Goal: Information Seeking & Learning: Learn about a topic

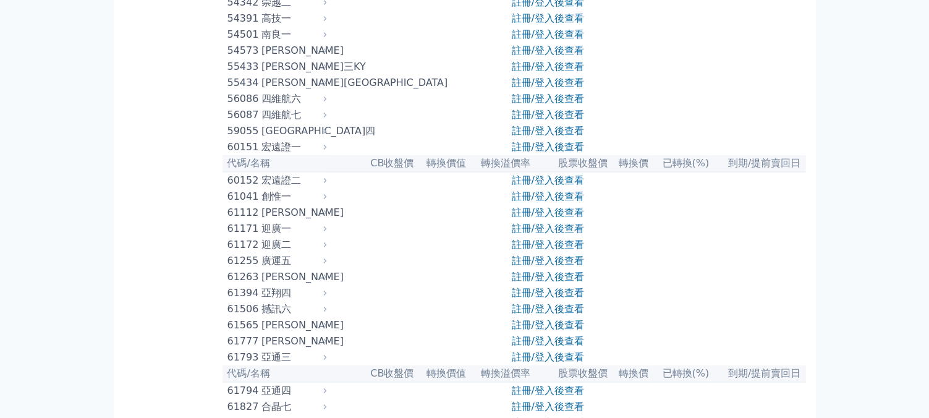
scroll to position [3857, 0]
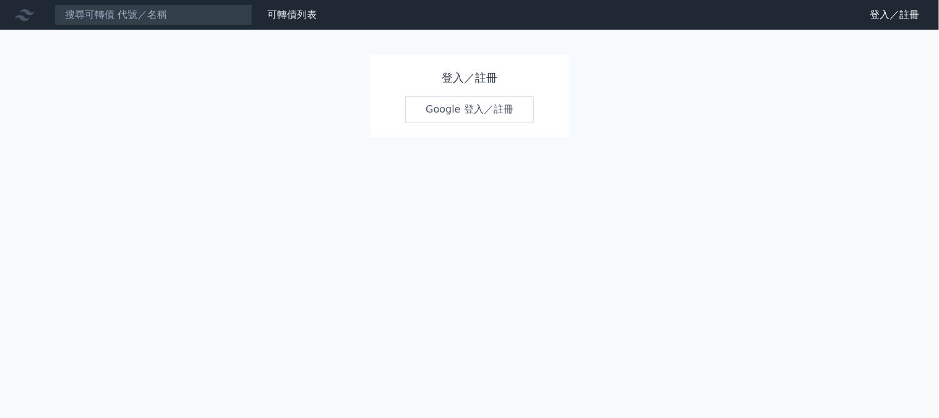
click at [450, 106] on link "Google 登入／註冊" at bounding box center [469, 109] width 129 height 26
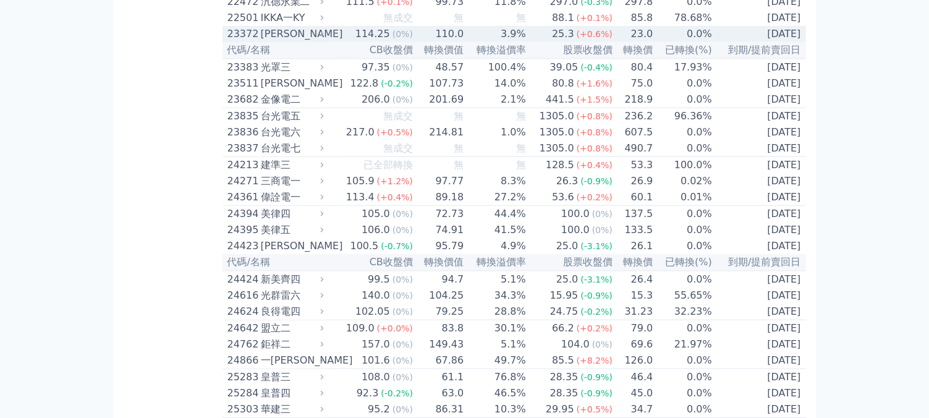
scroll to position [989, 0]
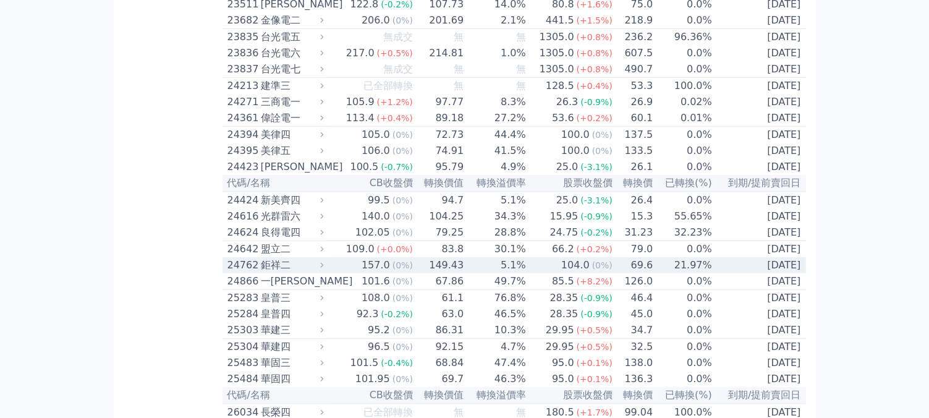
click at [273, 273] on div "鉅祥二" at bounding box center [291, 265] width 61 height 15
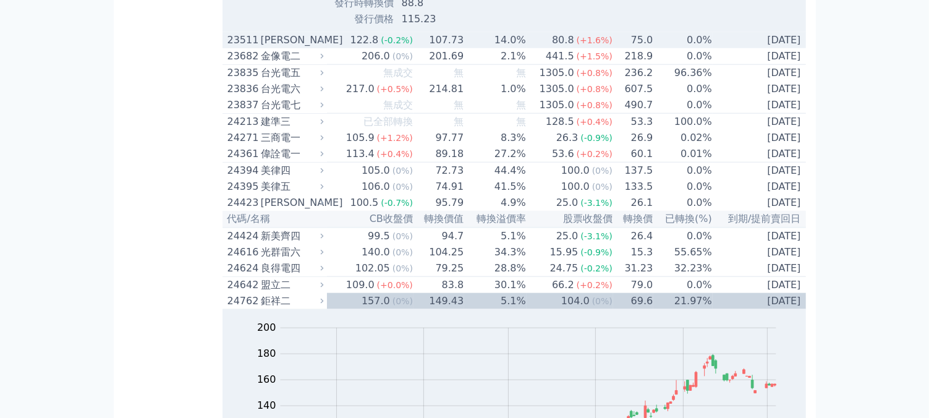
scroll to position [1360, 0]
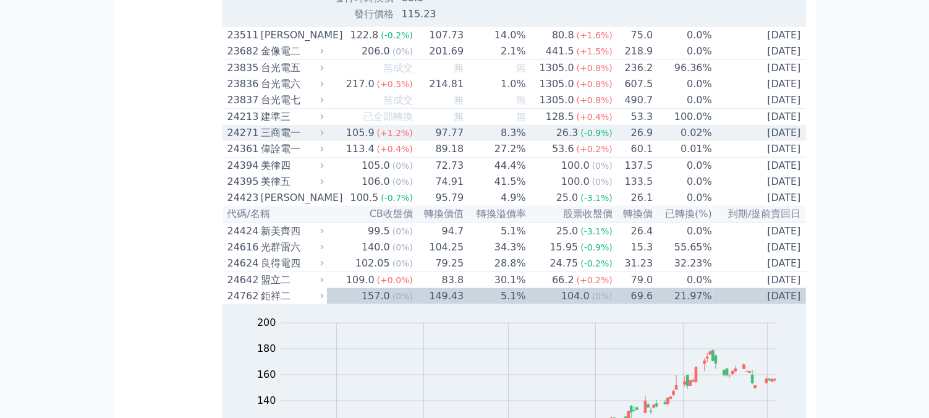
click at [247, 140] on div "24271" at bounding box center [243, 133] width 30 height 15
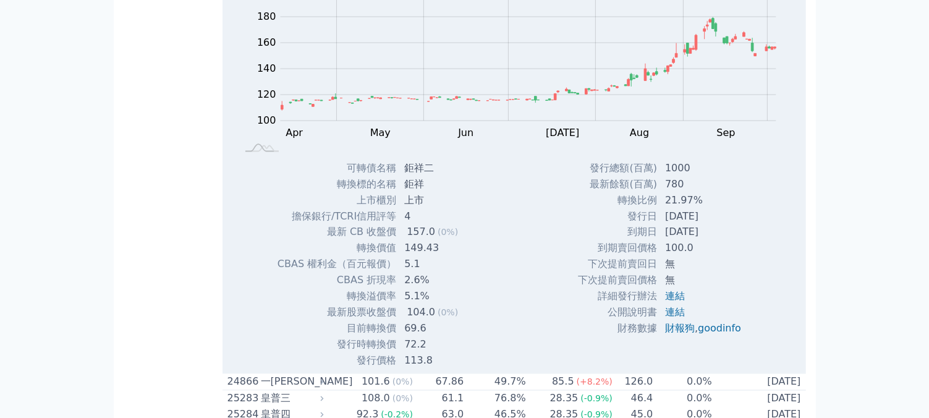
scroll to position [2102, 0]
